Goal: Information Seeking & Learning: Learn about a topic

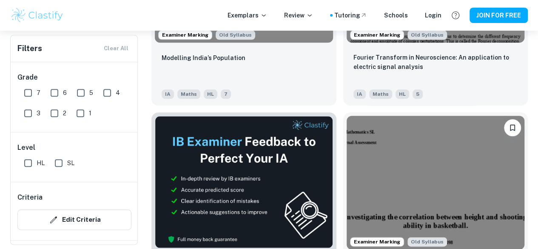
scroll to position [396, 0]
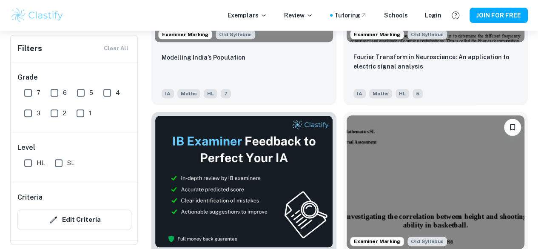
click at [347, 131] on img at bounding box center [436, 182] width 178 height 134
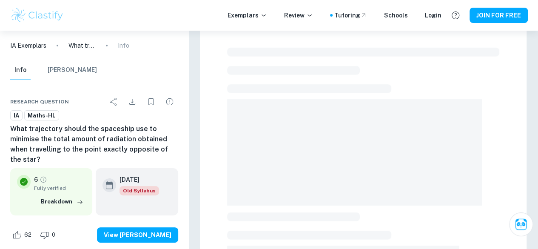
scroll to position [19, 0]
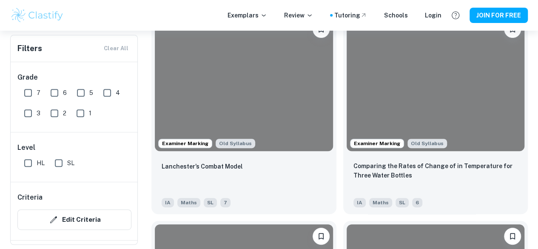
scroll to position [1733, 0]
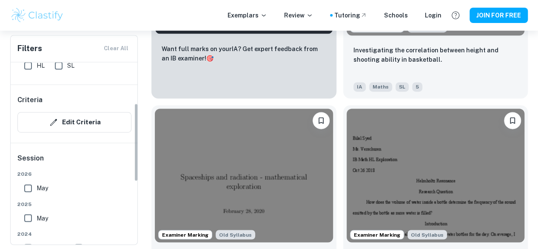
scroll to position [98, 0]
click at [25, 188] on input "May" at bounding box center [28, 187] width 17 height 17
checkbox input "true"
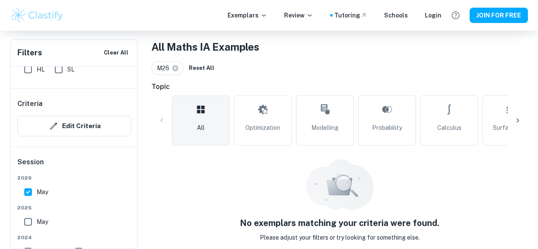
scroll to position [177, 0]
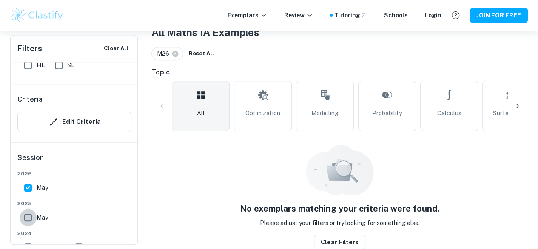
click at [29, 216] on input "May" at bounding box center [28, 217] width 17 height 17
checkbox input "true"
click at [28, 190] on input "May" at bounding box center [28, 187] width 17 height 17
checkbox input "false"
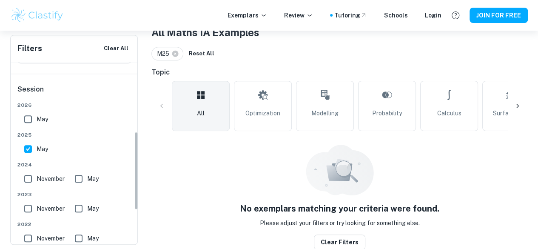
scroll to position [168, 0]
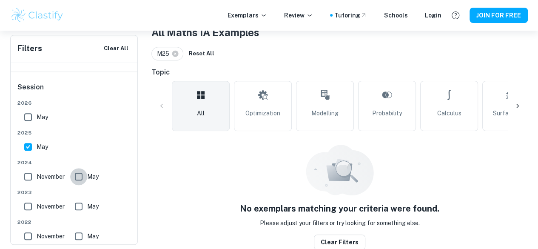
click at [78, 180] on input "May" at bounding box center [78, 176] width 17 height 17
checkbox input "true"
click at [26, 145] on input "May" at bounding box center [28, 146] width 17 height 17
checkbox input "false"
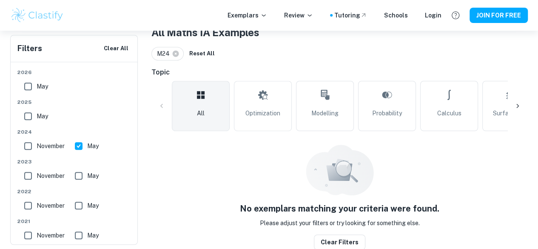
click at [78, 148] on input "May" at bounding box center [78, 145] width 17 height 17
checkbox input "false"
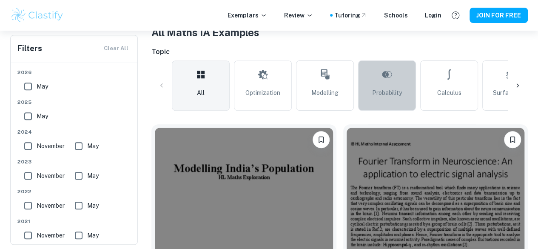
click at [389, 99] on link "Probability" at bounding box center [387, 85] width 58 height 50
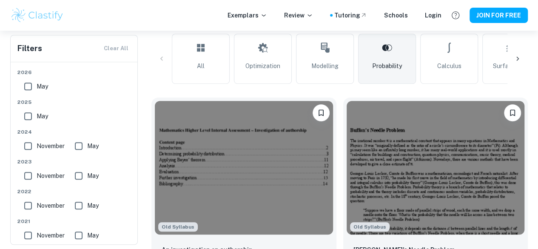
scroll to position [204, 0]
click at [517, 55] on icon at bounding box center [517, 58] width 9 height 9
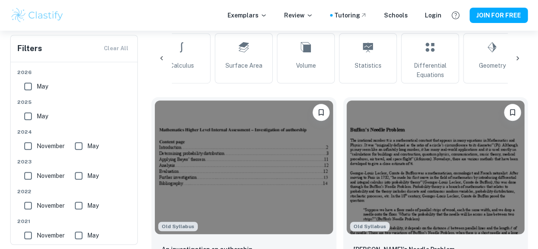
scroll to position [0, 287]
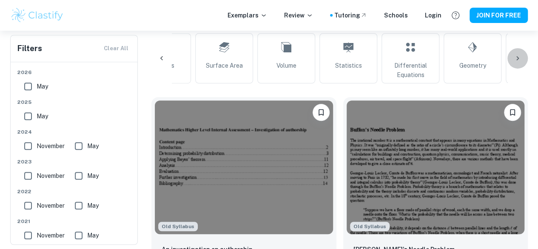
click at [517, 55] on icon at bounding box center [517, 58] width 9 height 9
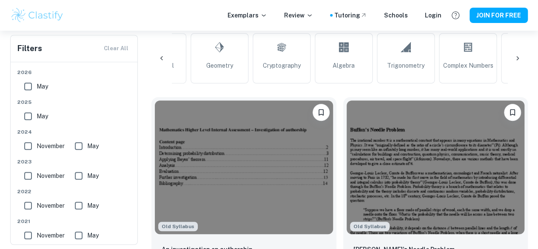
scroll to position [0, 574]
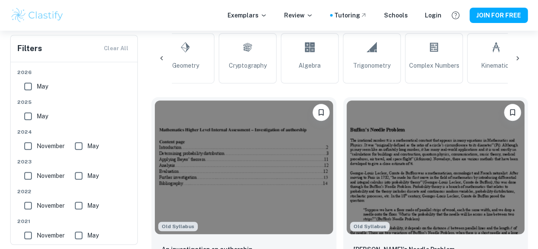
click at [517, 55] on icon at bounding box center [517, 58] width 9 height 9
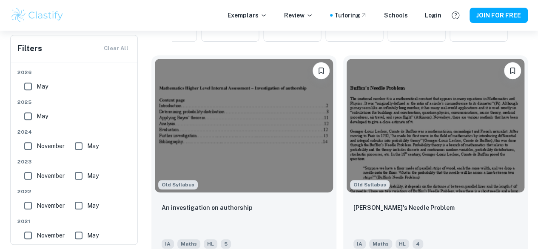
scroll to position [60, 0]
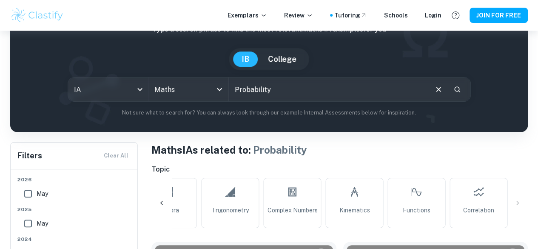
click at [477, 201] on icon at bounding box center [478, 192] width 10 height 20
type input "Correlation"
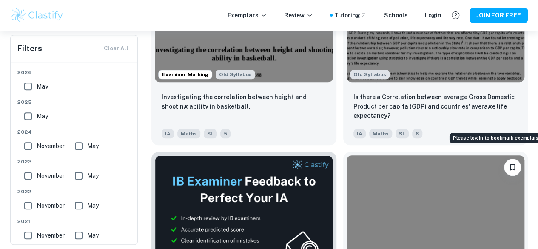
scroll to position [359, 0]
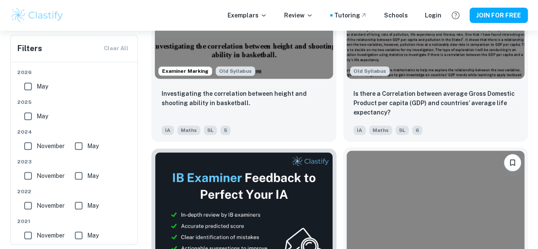
click at [347, 152] on img at bounding box center [436, 218] width 178 height 134
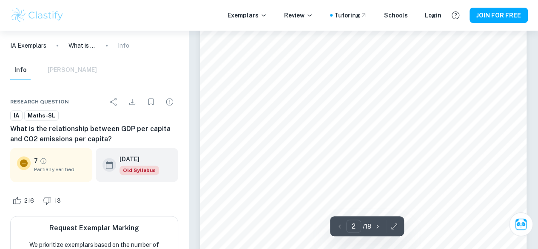
scroll to position [537, 0]
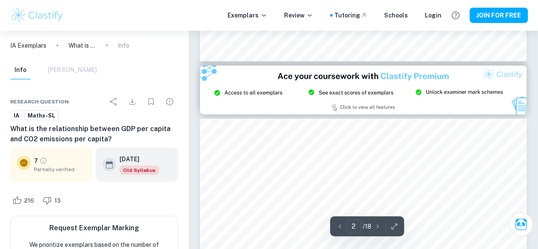
type input "3"
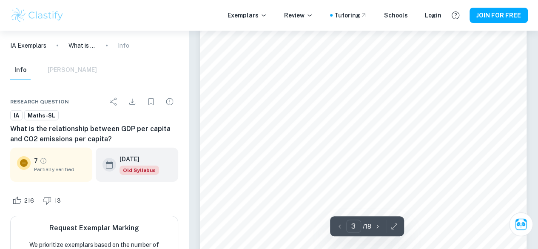
scroll to position [1266, 0]
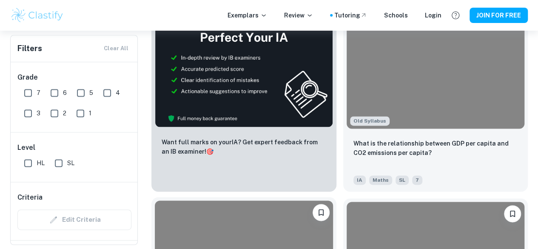
scroll to position [517, 0]
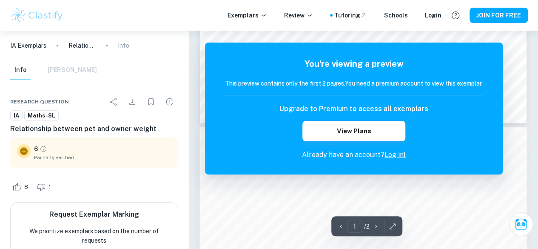
scroll to position [338, 0]
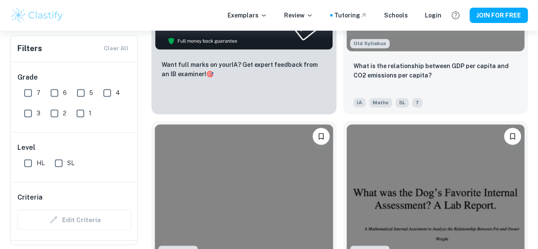
scroll to position [603, 0]
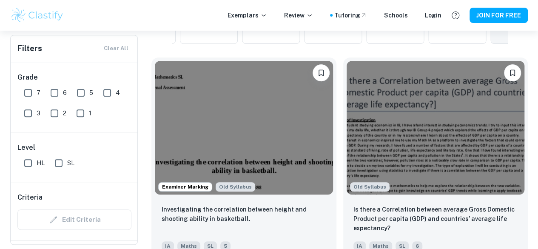
scroll to position [245, 0]
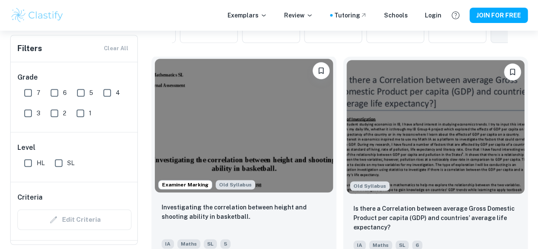
click at [222, 104] on img at bounding box center [244, 126] width 178 height 134
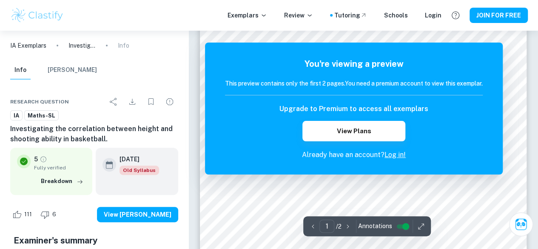
scroll to position [66, 0]
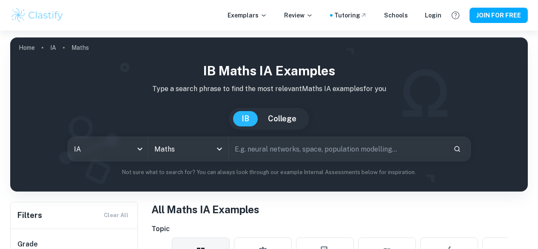
scroll to position [223, 0]
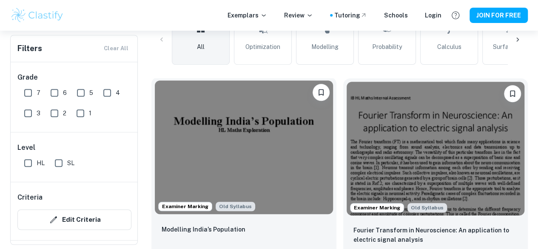
click at [226, 114] on img at bounding box center [244, 147] width 178 height 134
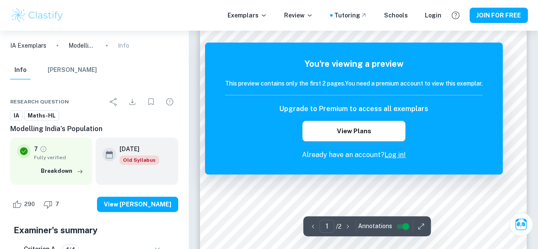
scroll to position [150, 0]
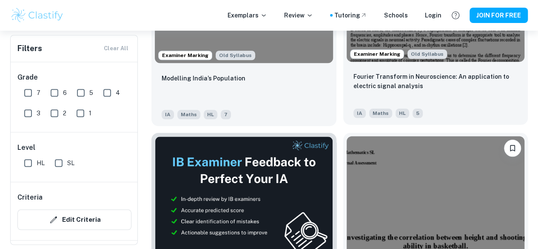
scroll to position [376, 0]
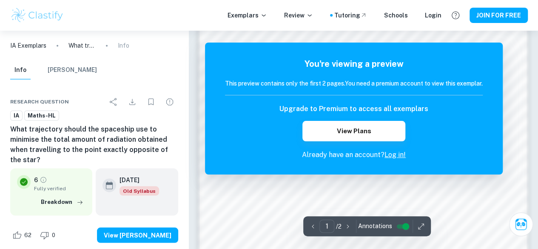
scroll to position [777, 0]
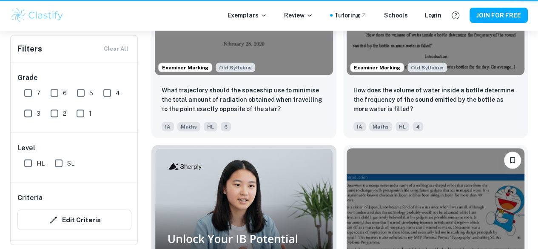
scroll to position [376, 0]
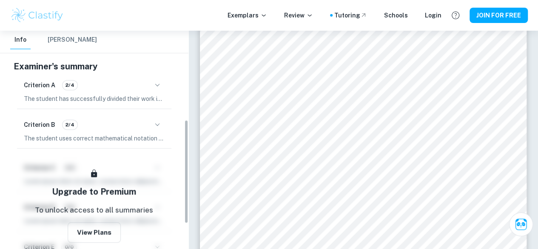
scroll to position [185, 0]
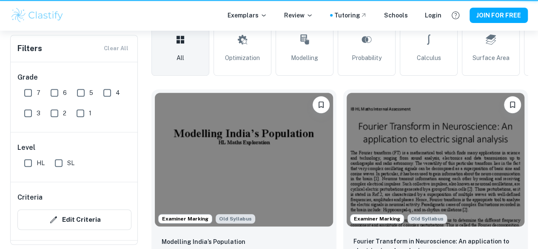
scroll to position [376, 0]
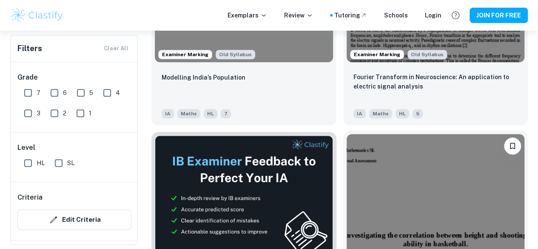
click at [347, 134] on img at bounding box center [436, 201] width 178 height 134
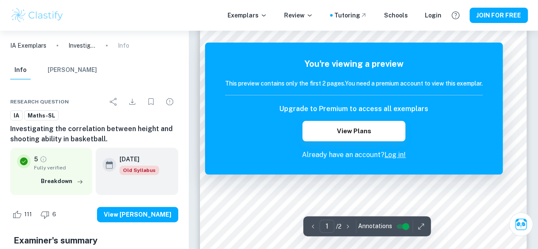
scroll to position [42, 0]
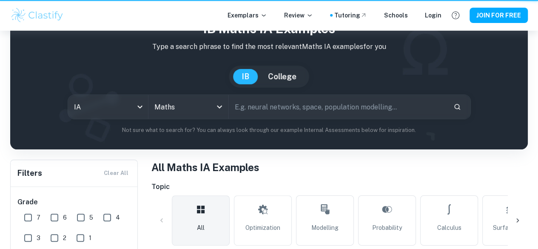
scroll to position [376, 0]
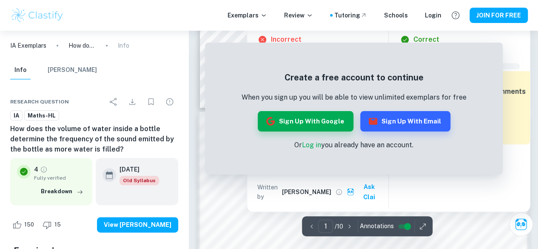
scroll to position [394, 0]
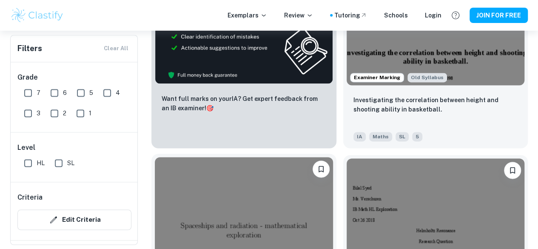
scroll to position [562, 0]
